Goal: Transaction & Acquisition: Obtain resource

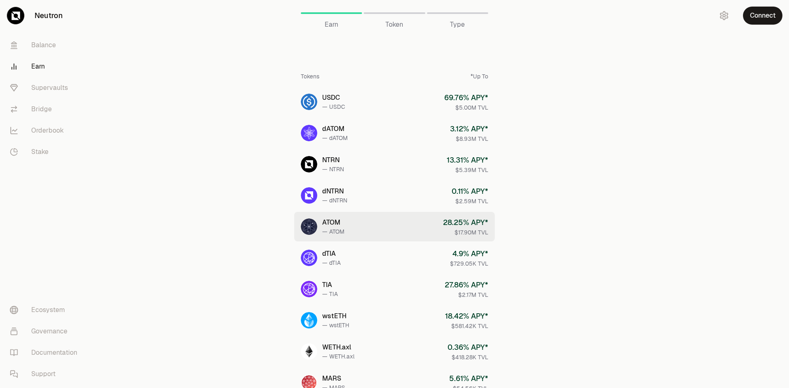
click at [373, 222] on link "ATOM — ATOM 28.25 % APY* $17.90M TVL" at bounding box center [394, 227] width 201 height 30
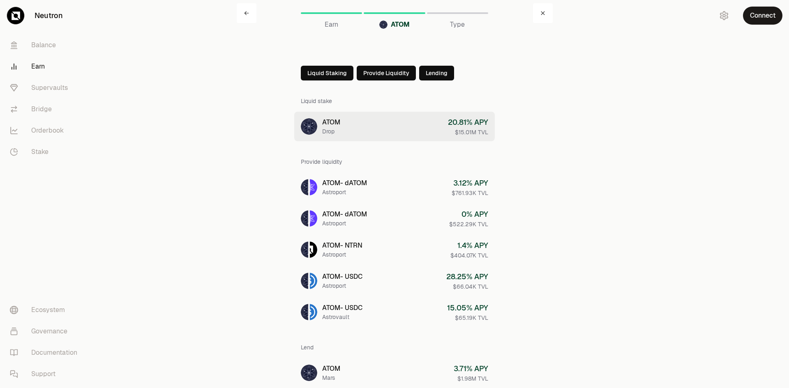
click at [371, 126] on link "ATOM Drop 20.81 % APY $15.01M TVL" at bounding box center [394, 127] width 201 height 30
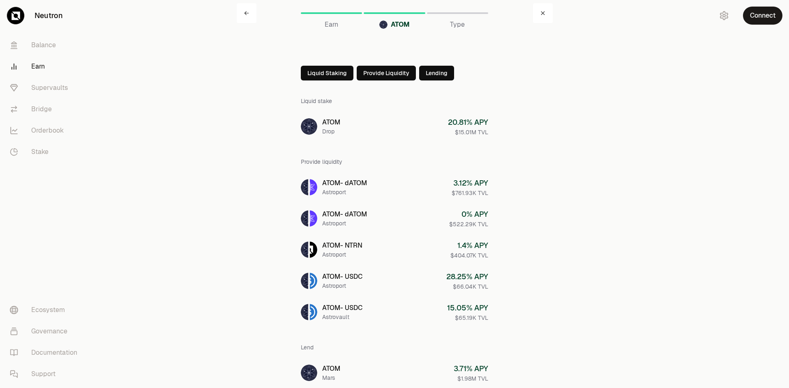
click at [390, 75] on button "Provide Liquidity" at bounding box center [386, 73] width 59 height 15
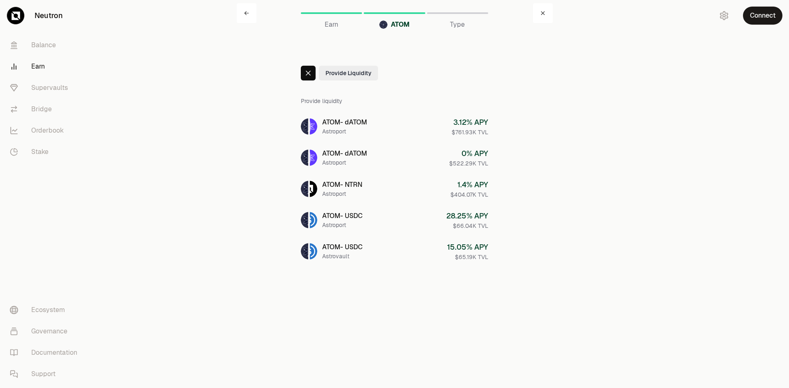
click at [298, 73] on div "ATOM Earn ATOM Type Provide Liquidity Provide liquidity ATOM - dATOM Astroport …" at bounding box center [395, 149] width 316 height 299
click at [303, 74] on div at bounding box center [308, 73] width 15 height 15
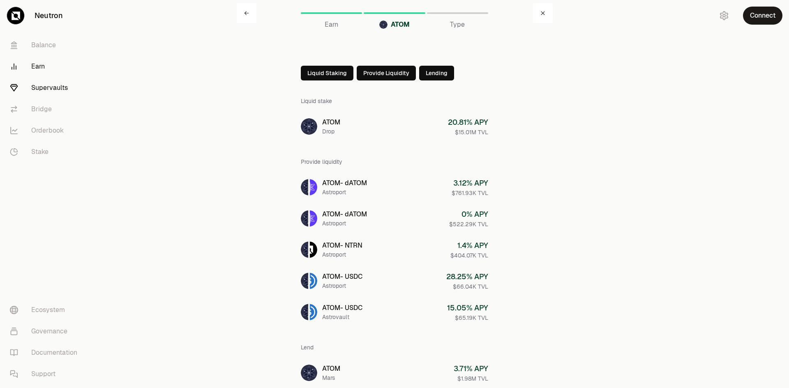
click at [48, 90] on link "Supervaults" at bounding box center [45, 87] width 85 height 21
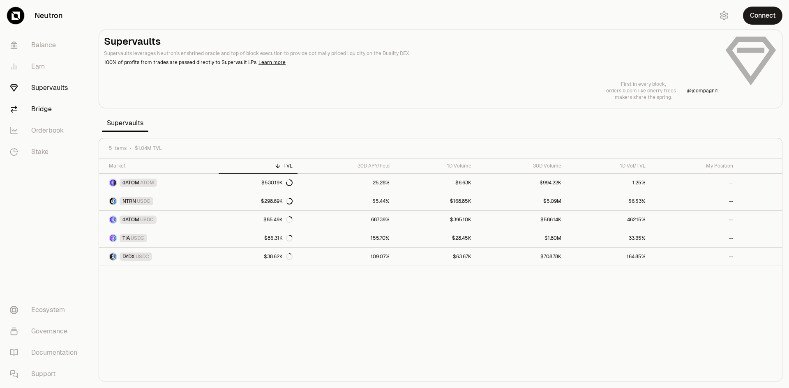
click at [47, 108] on link "Bridge" at bounding box center [45, 109] width 85 height 21
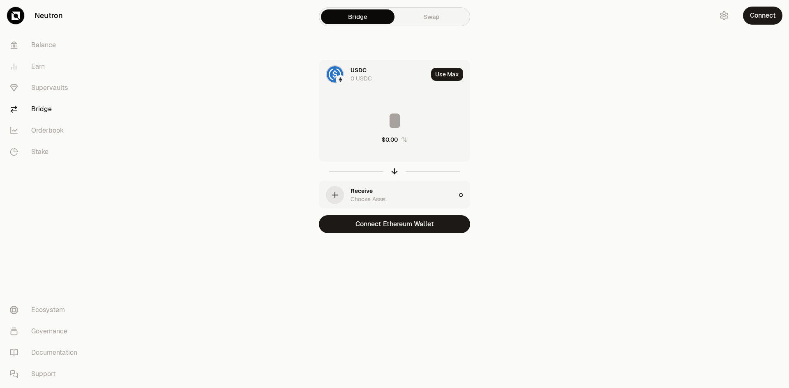
click at [333, 196] on icon "button" at bounding box center [334, 195] width 9 height 9
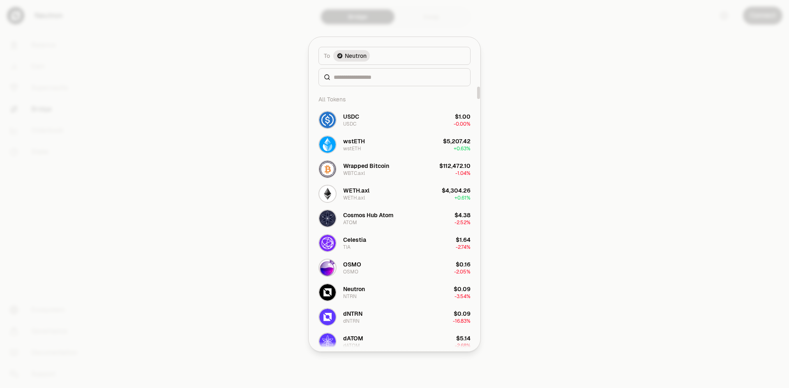
drag, startPoint x: 479, startPoint y: 119, endPoint x: 481, endPoint y: 60, distance: 58.4
click at [480, 87] on div at bounding box center [478, 93] width 3 height 13
click at [357, 290] on div "Neutron" at bounding box center [354, 289] width 22 height 8
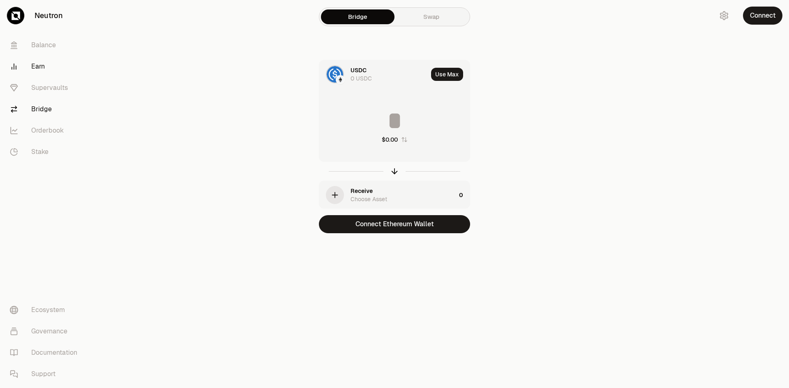
click at [42, 63] on link "Earn" at bounding box center [45, 66] width 85 height 21
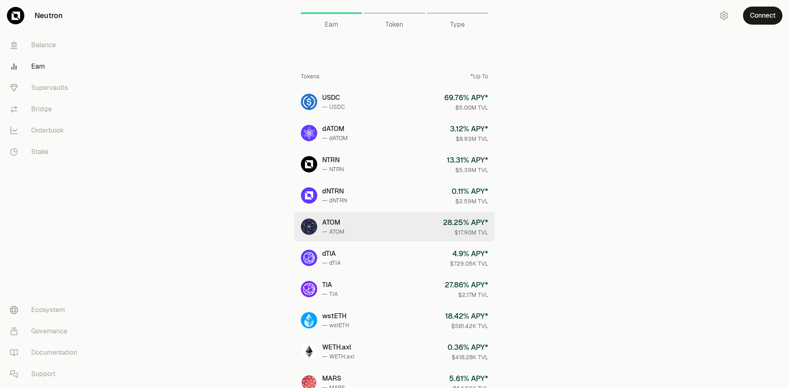
click at [367, 227] on link "ATOM — ATOM 28.25 % APY* $17.90M TVL" at bounding box center [394, 227] width 201 height 30
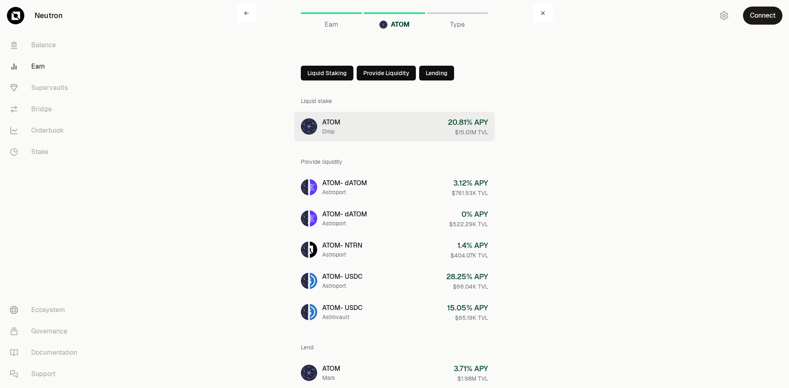
click at [374, 132] on link "ATOM Drop 20.81 % APY $15.01M TVL" at bounding box center [394, 127] width 201 height 30
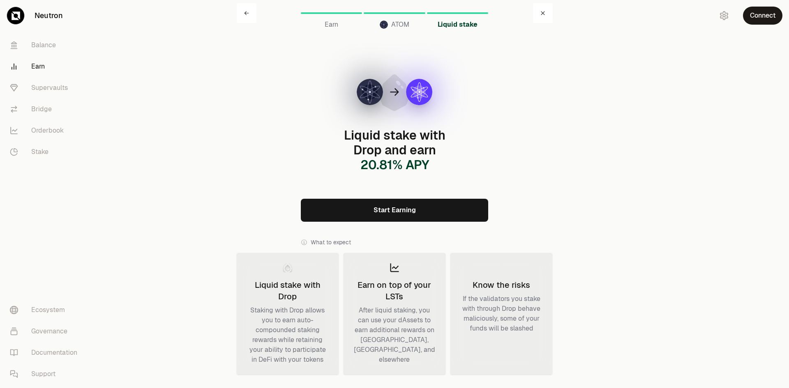
click at [390, 199] on link "Start Earning" at bounding box center [394, 210] width 187 height 23
click at [44, 88] on link "Supervaults" at bounding box center [45, 87] width 85 height 21
